Goal: Task Accomplishment & Management: Manage account settings

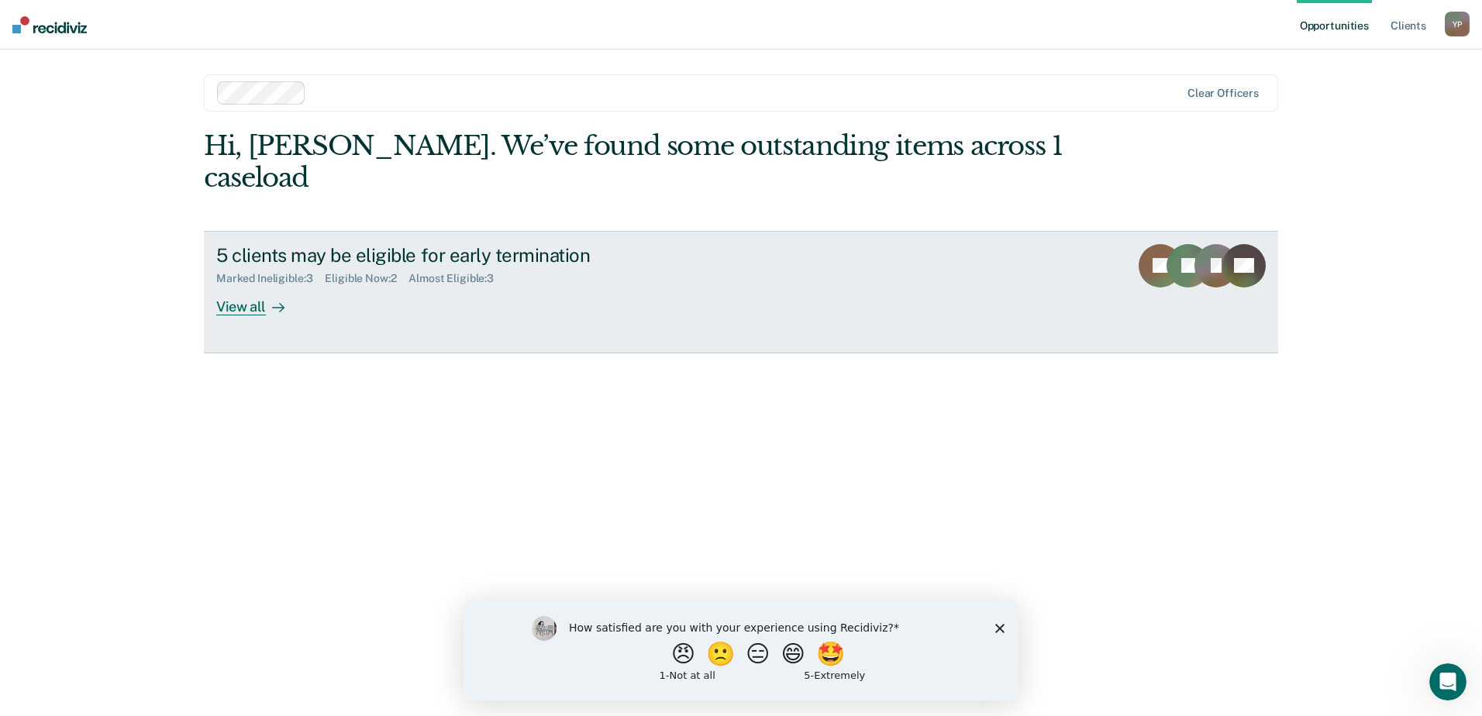
click at [226, 285] on div "View all" at bounding box center [259, 300] width 87 height 30
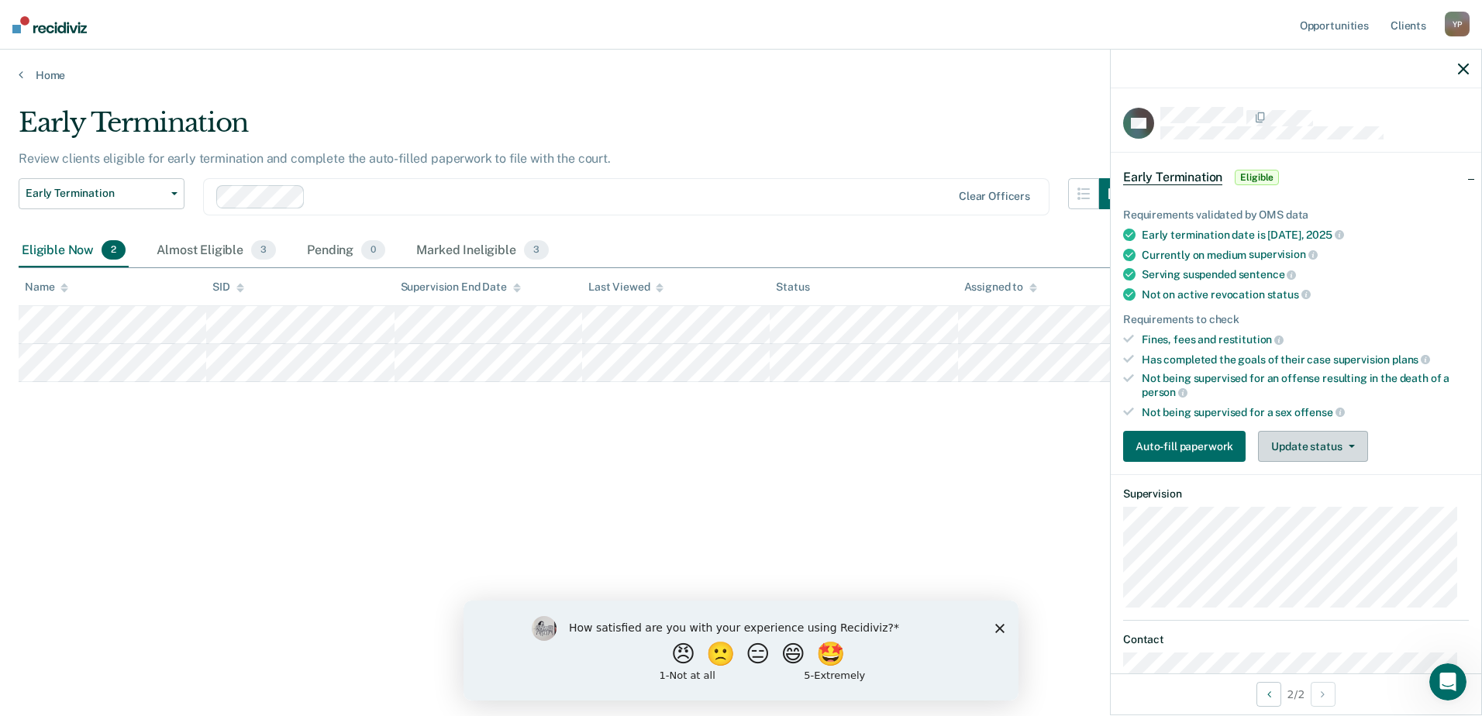
click at [1308, 436] on button "Update status" at bounding box center [1312, 446] width 109 height 31
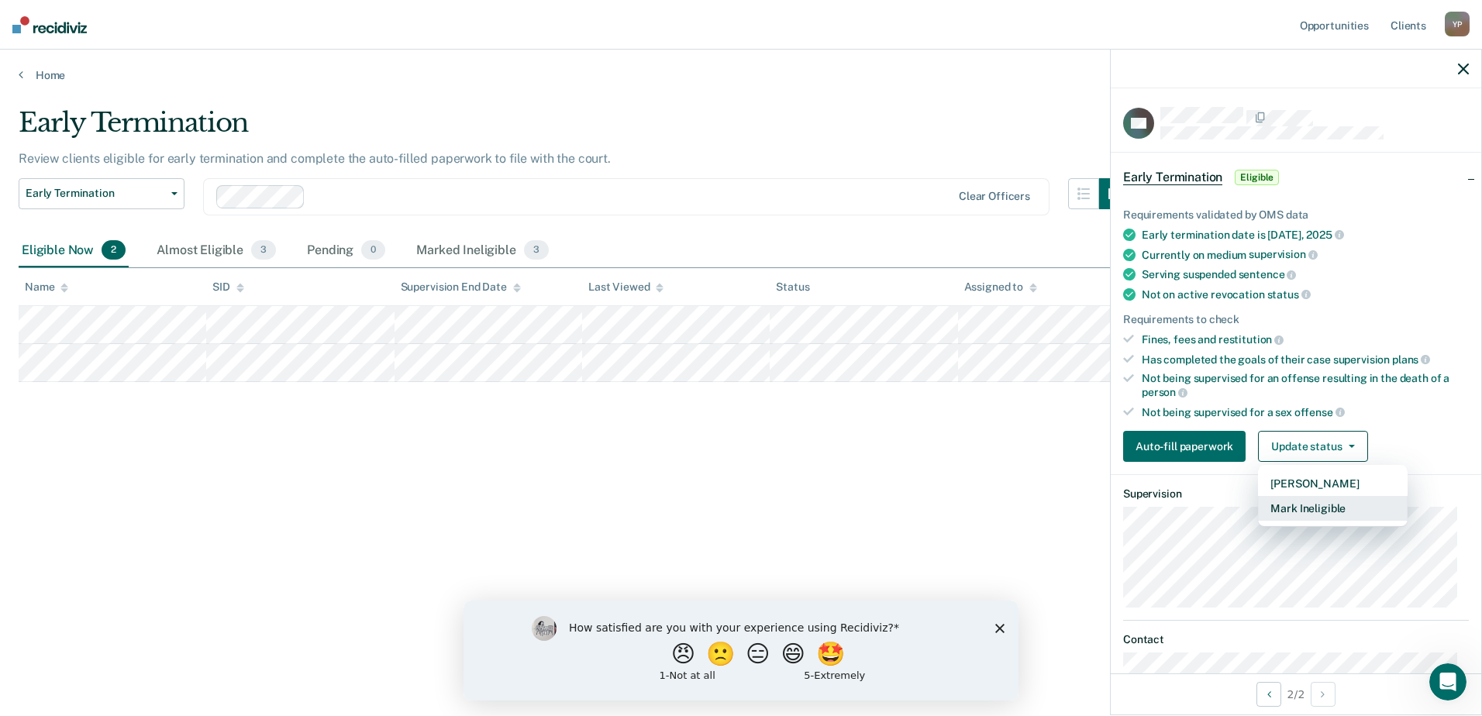
click at [1311, 499] on button "Mark Ineligible" at bounding box center [1333, 508] width 150 height 25
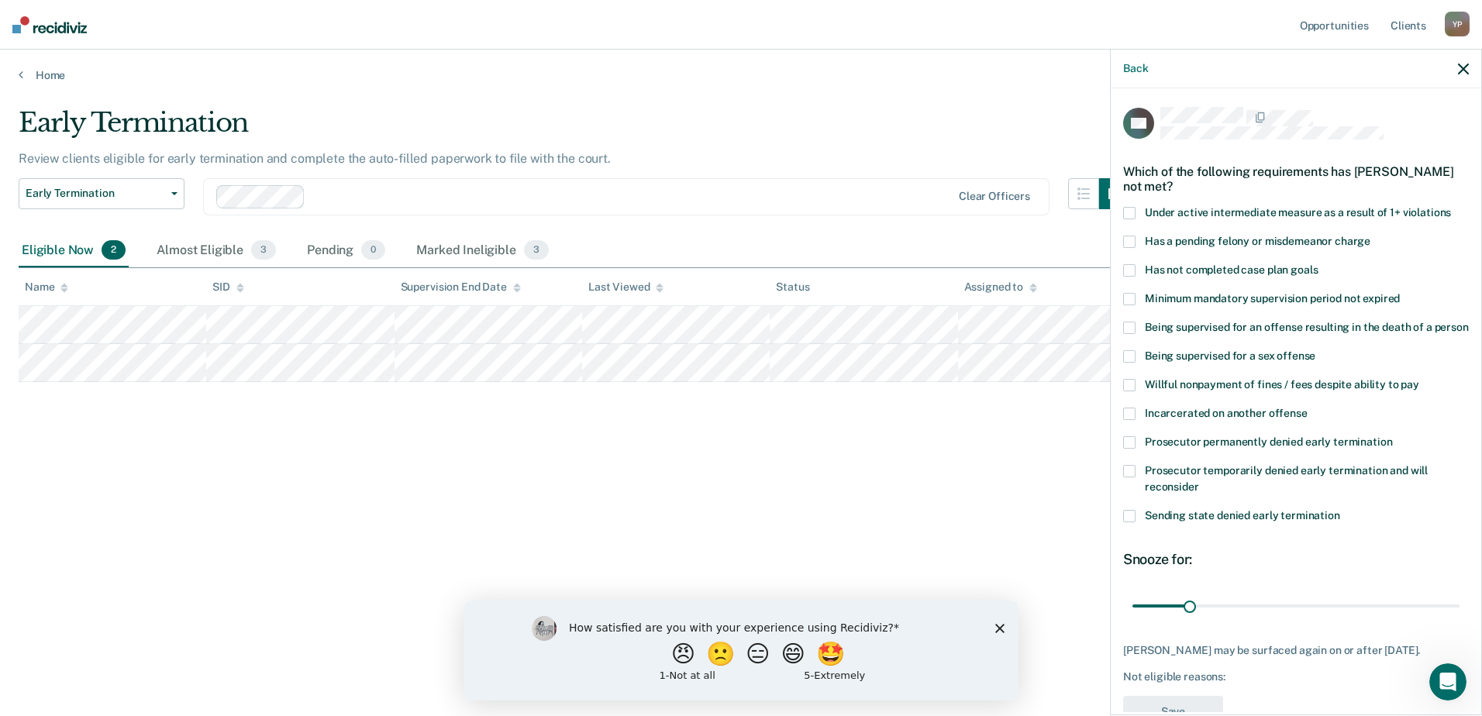
click at [1123, 268] on span at bounding box center [1129, 270] width 12 height 12
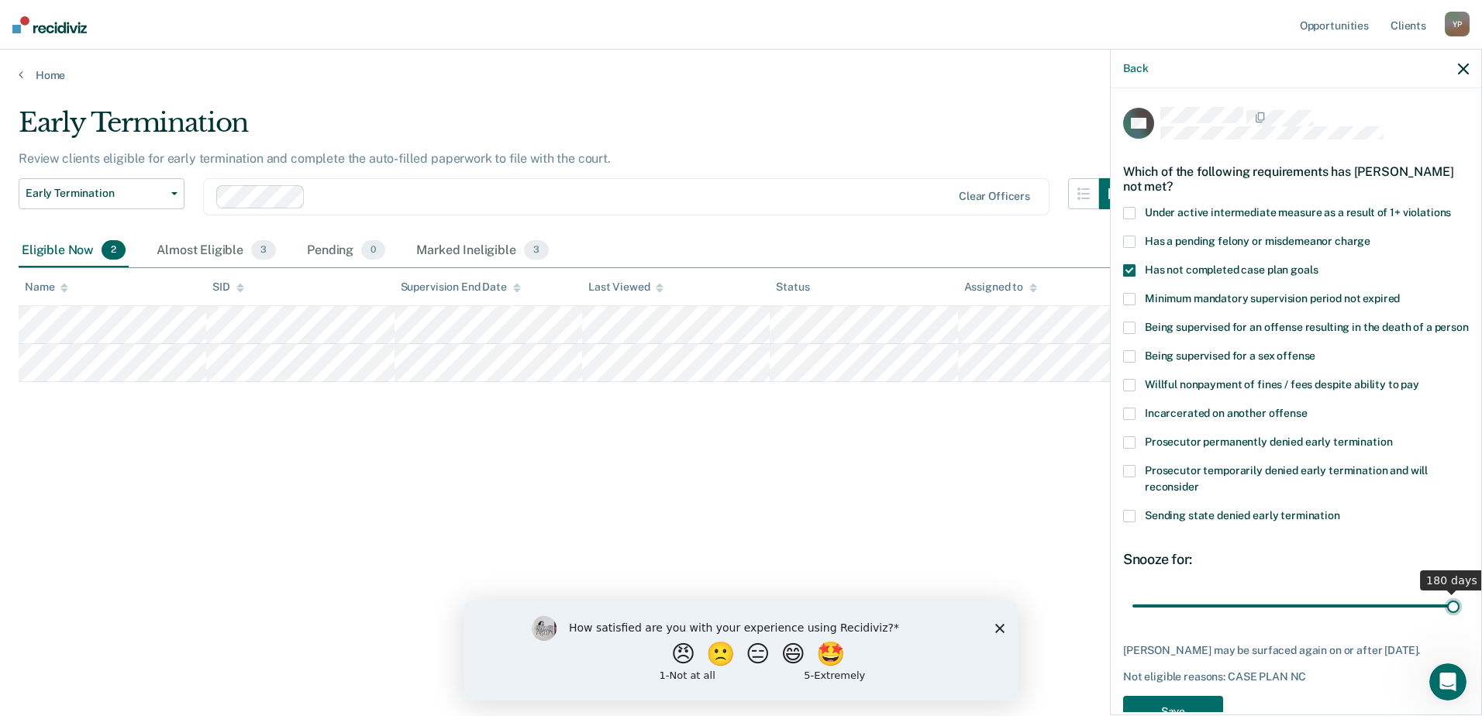
type input "180"
click at [1445, 617] on input "range" at bounding box center [1296, 605] width 327 height 27
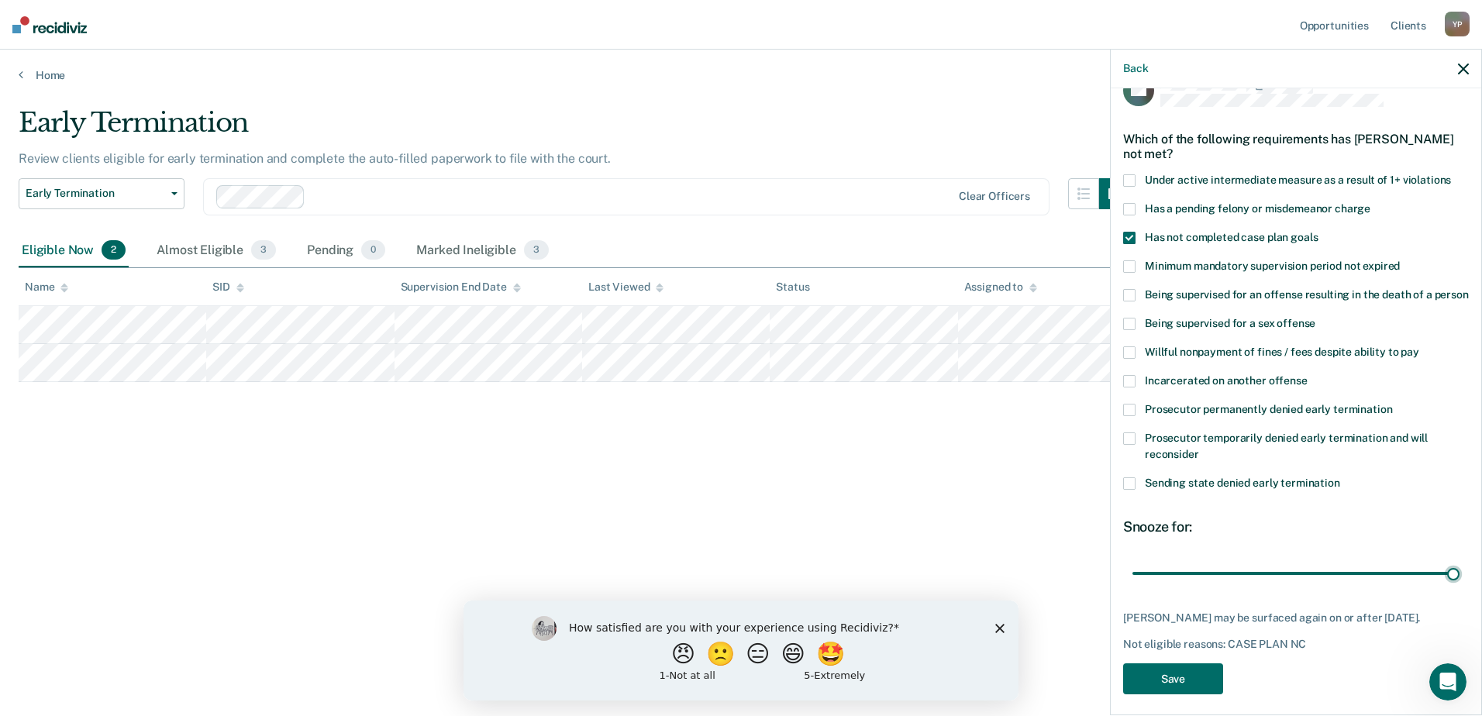
scroll to position [57, 0]
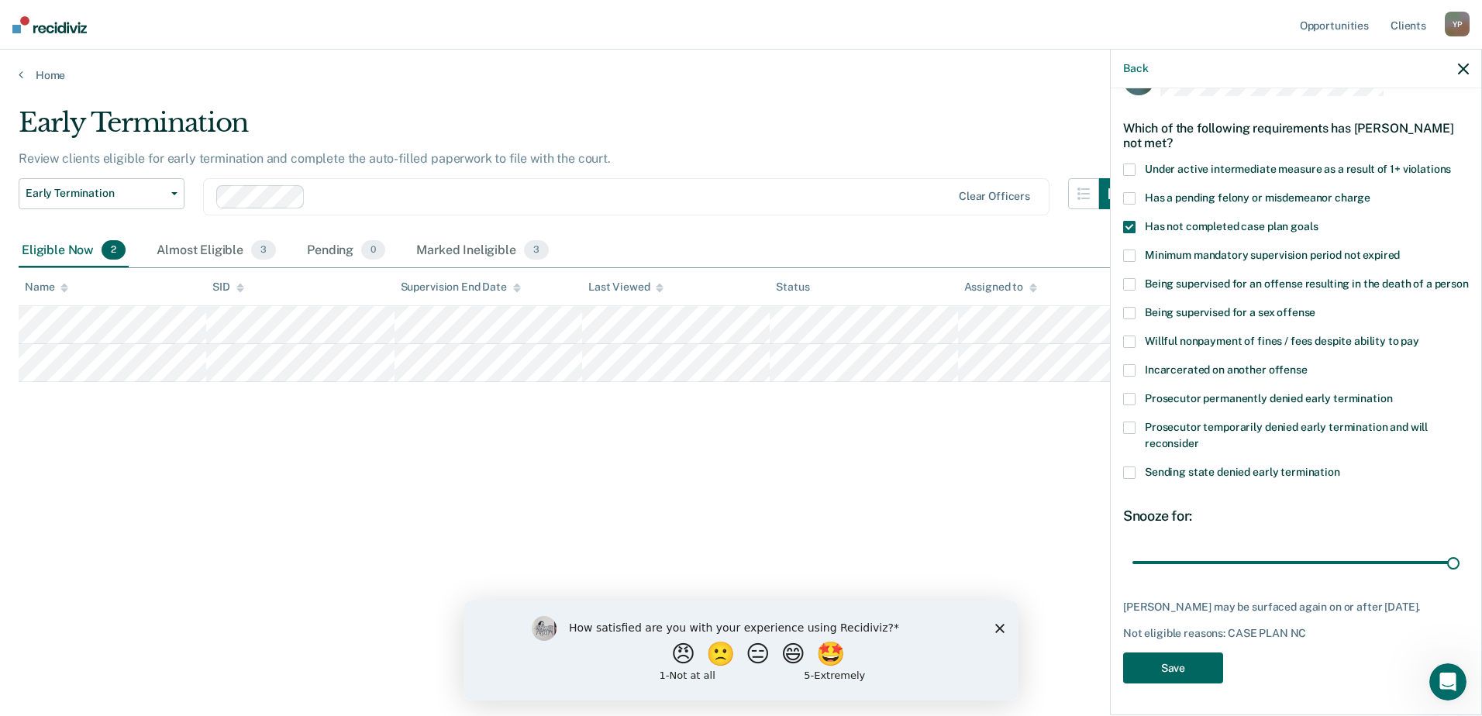
click at [1175, 676] on button "Save" at bounding box center [1173, 669] width 100 height 32
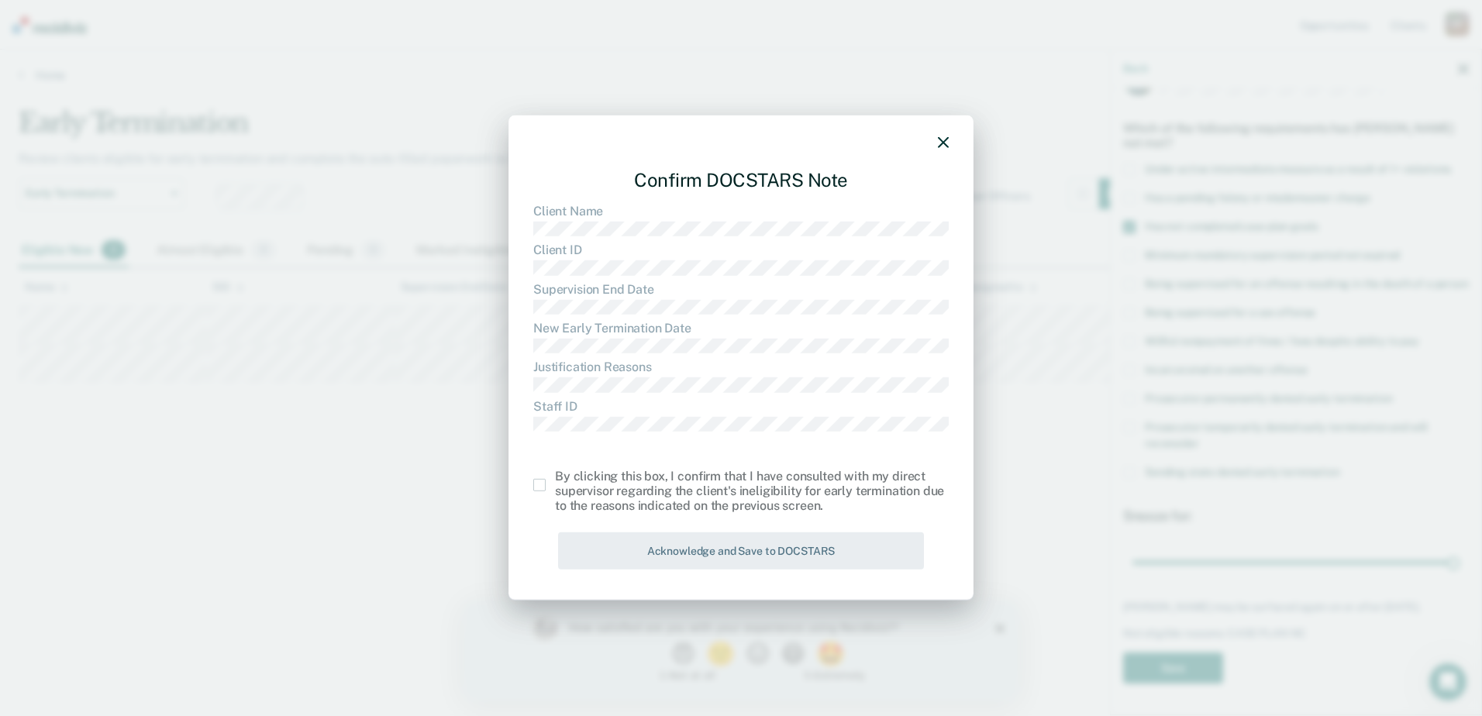
click at [542, 485] on span at bounding box center [539, 485] width 12 height 12
click at [555, 479] on input "checkbox" at bounding box center [555, 479] width 0 height 0
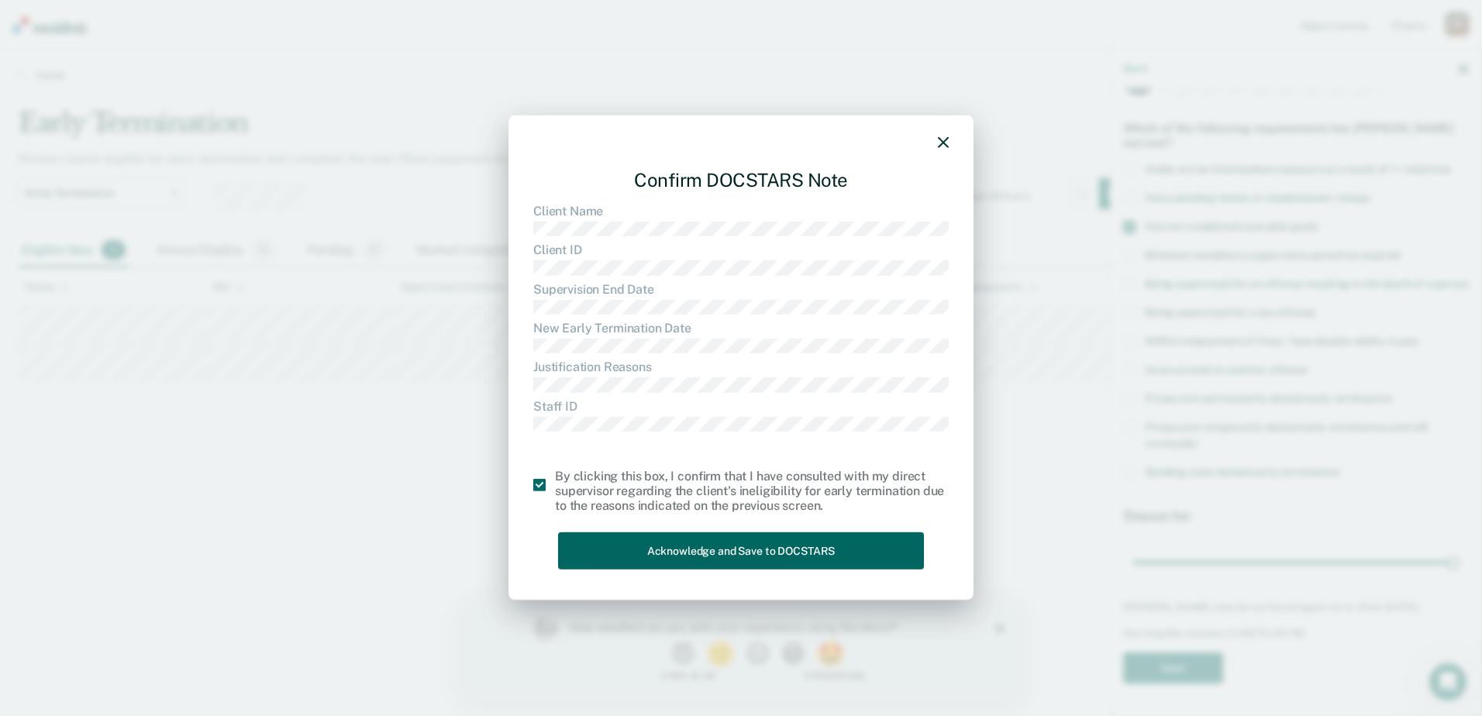
click at [723, 552] on button "Acknowledge and Save to DOCSTARS" at bounding box center [741, 551] width 366 height 38
